Goal: Transaction & Acquisition: Purchase product/service

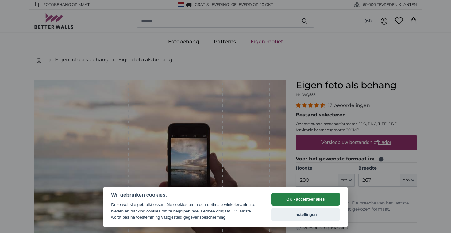
click at [311, 199] on button "OK - accepteer alles" at bounding box center [305, 199] width 69 height 13
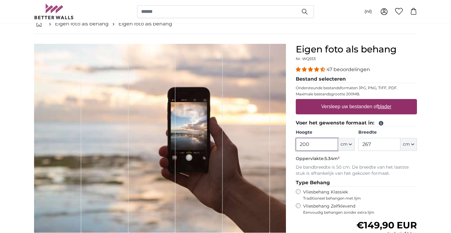
scroll to position [37, 0]
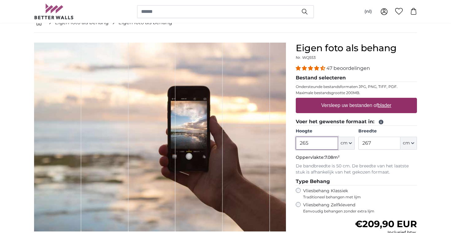
type input "265"
click at [384, 147] on input "267" at bounding box center [379, 143] width 42 height 13
type input "2"
type input "317"
click at [417, 169] on div "Eigen foto als behang Nr. WQ553 47 beoordelingen Bestand selecteren Ondersteund…" at bounding box center [356, 181] width 131 height 276
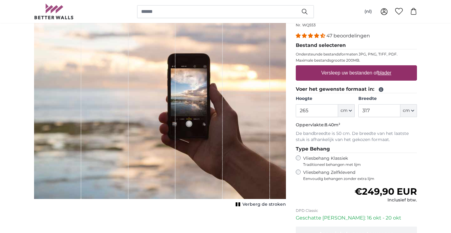
scroll to position [72, 0]
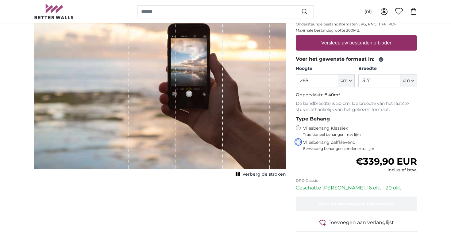
scroll to position [99, 0]
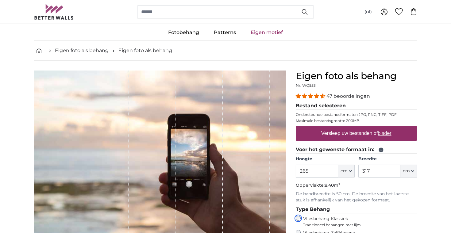
scroll to position [12, 0]
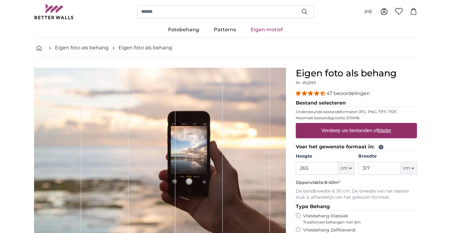
click at [387, 131] on u "blader" at bounding box center [384, 130] width 13 height 5
click at [387, 125] on input "Versleep uw bestanden of blader" at bounding box center [356, 124] width 121 height 2
type input "**********"
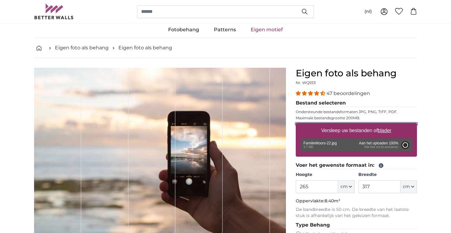
type input "200"
type input "134"
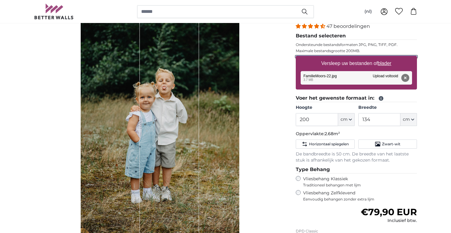
scroll to position [79, 0]
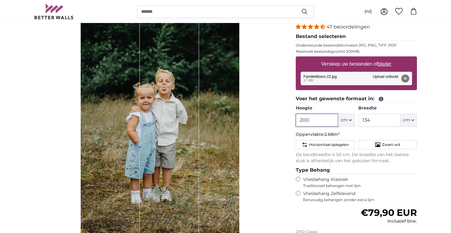
click at [319, 118] on input "200" at bounding box center [317, 120] width 42 height 13
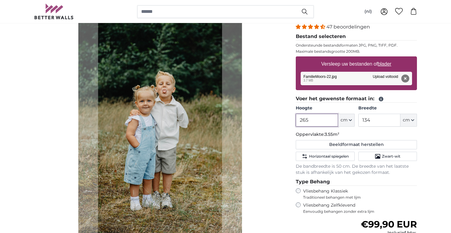
type input "265"
click at [381, 122] on input "134" at bounding box center [379, 120] width 42 height 13
type input "1"
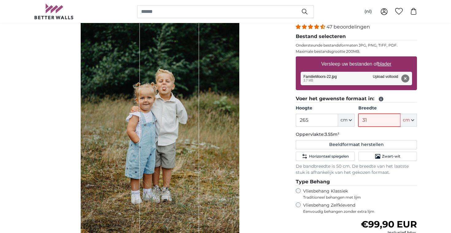
type input "317"
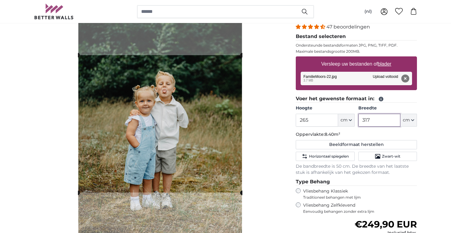
type input "317"
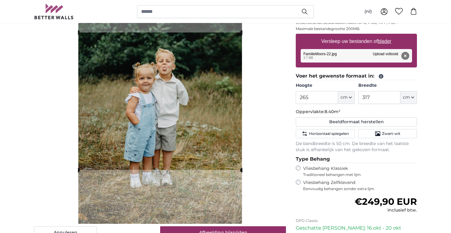
scroll to position [98, 0]
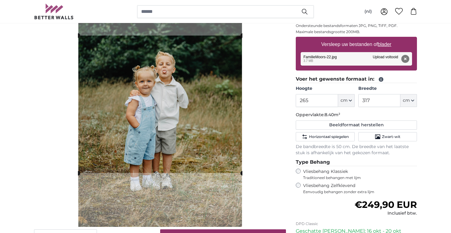
click at [0, 0] on slot at bounding box center [0, 0] width 0 height 0
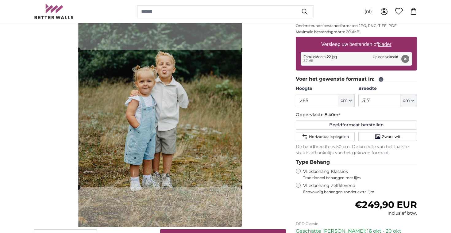
click at [179, 145] on cropper-handle at bounding box center [160, 118] width 164 height 137
click at [254, 141] on div "Annuleren Afbeelding bijsnijden" at bounding box center [160, 112] width 252 height 261
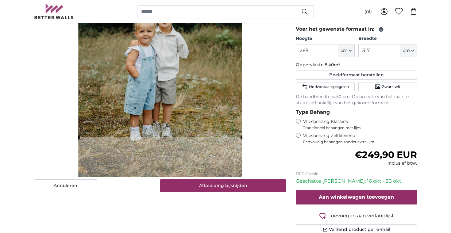
scroll to position [148, 0]
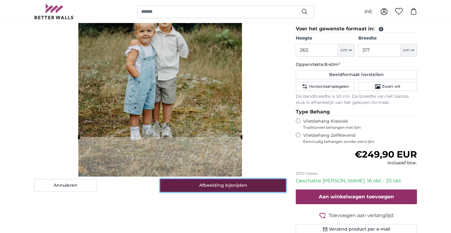
click at [240, 188] on button "Afbeelding bijsnijden" at bounding box center [223, 185] width 126 height 13
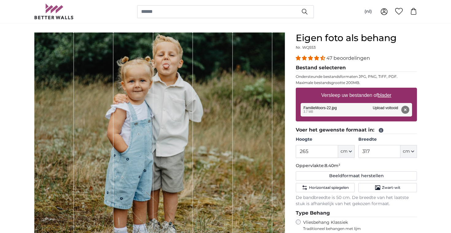
scroll to position [46, 0]
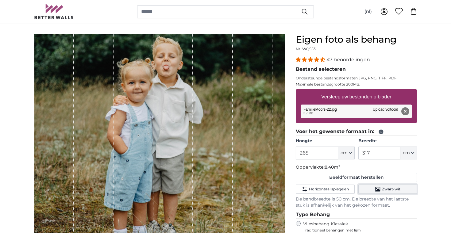
click at [398, 191] on span "Zwart-wit" at bounding box center [391, 189] width 18 height 5
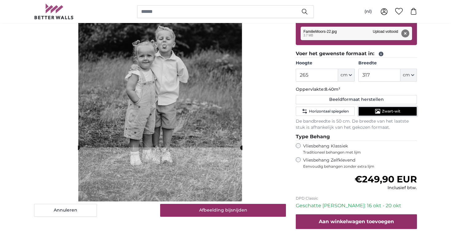
scroll to position [124, 0]
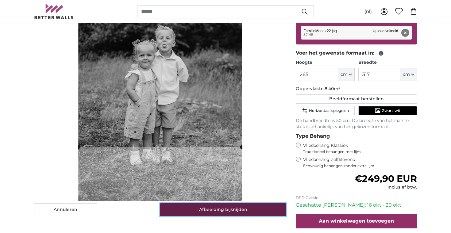
click at [237, 210] on button "Afbeelding bijsnijden" at bounding box center [223, 209] width 126 height 13
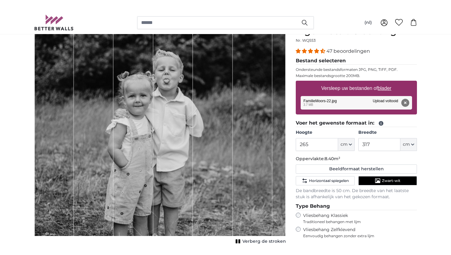
scroll to position [64, 0]
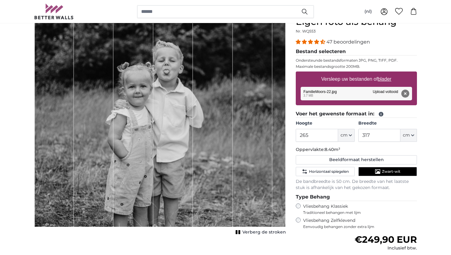
click at [248, 232] on span "Verberg de stroken" at bounding box center [264, 232] width 44 height 6
click at [248, 232] on rect "1 of 1" at bounding box center [247, 232] width 2 height 4
click at [394, 171] on span "Zwart-wit" at bounding box center [391, 171] width 18 height 5
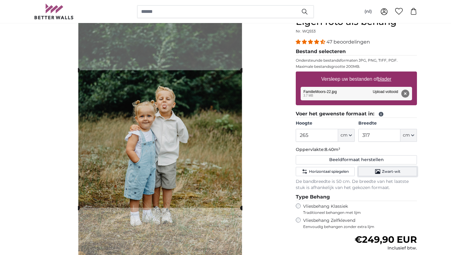
click at [396, 172] on span "Zwart-wit" at bounding box center [391, 171] width 18 height 5
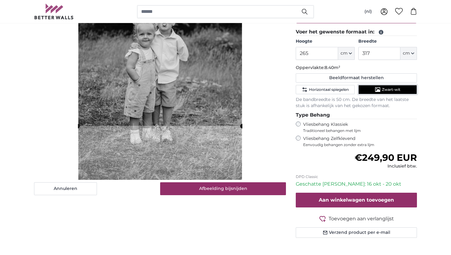
scroll to position [147, 0]
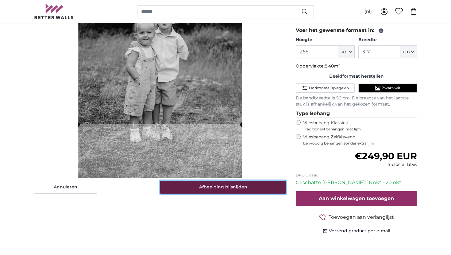
click at [231, 191] on button "Afbeelding bijsnijden" at bounding box center [223, 187] width 126 height 13
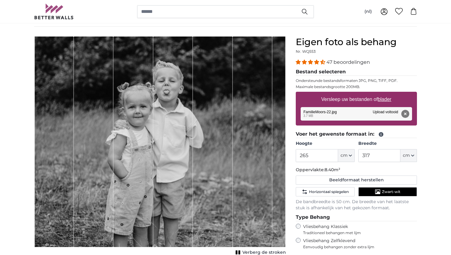
scroll to position [54, 0]
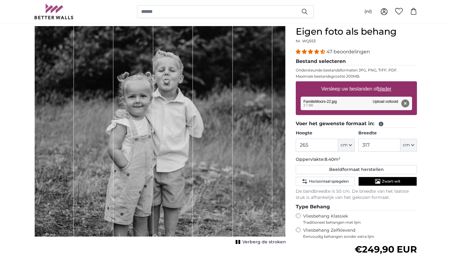
click at [207, 183] on div "1 of 1" at bounding box center [213, 131] width 40 height 210
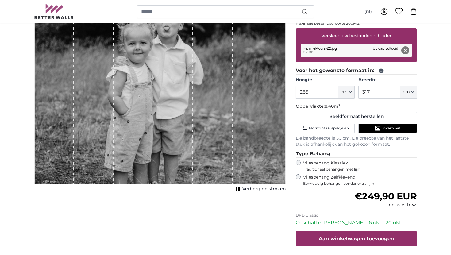
scroll to position [112, 0]
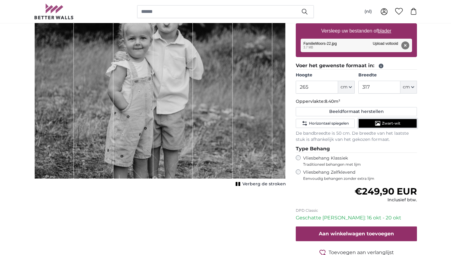
click at [371, 124] on button "Zwart-wit" at bounding box center [387, 123] width 59 height 9
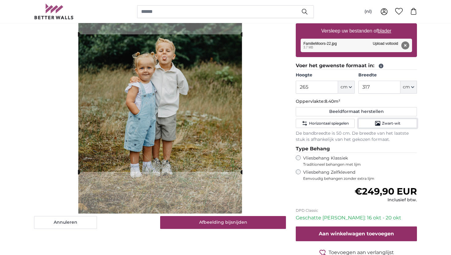
click at [188, 150] on cropper-handle at bounding box center [160, 102] width 164 height 137
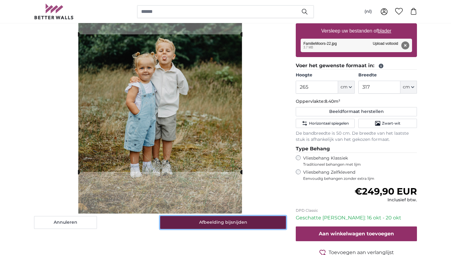
click at [234, 224] on button "Afbeelding bijsnijden" at bounding box center [223, 222] width 126 height 13
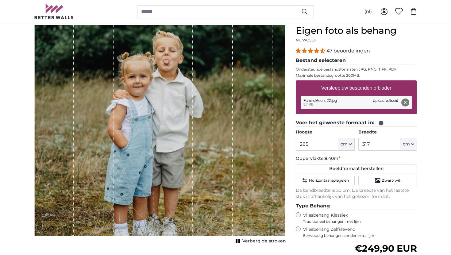
scroll to position [55, 0]
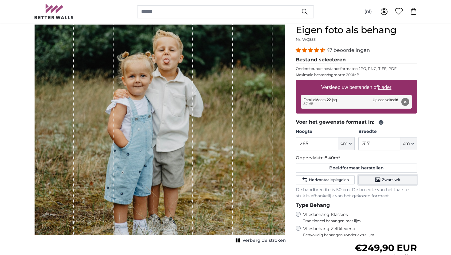
click at [388, 178] on span "Zwart-wit" at bounding box center [391, 179] width 18 height 5
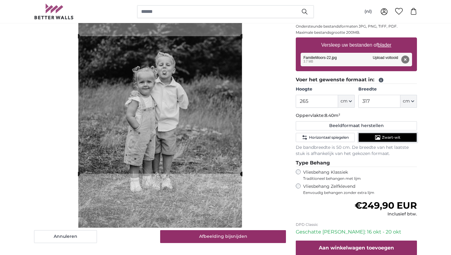
scroll to position [98, 0]
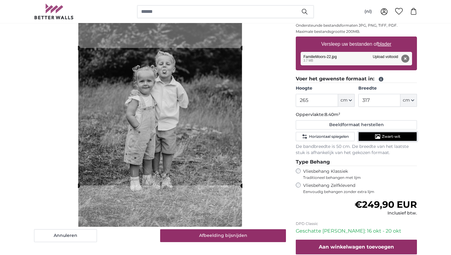
click at [193, 159] on cropper-handle at bounding box center [160, 116] width 164 height 137
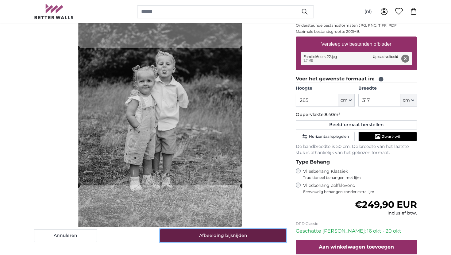
click at [234, 233] on button "Afbeelding bijsnijden" at bounding box center [223, 235] width 126 height 13
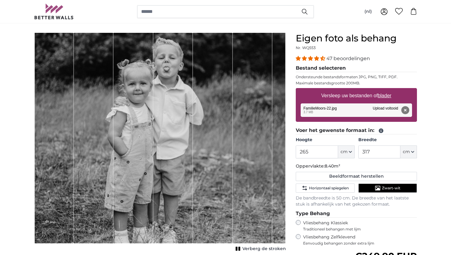
scroll to position [45, 0]
